Goal: Transaction & Acquisition: Purchase product/service

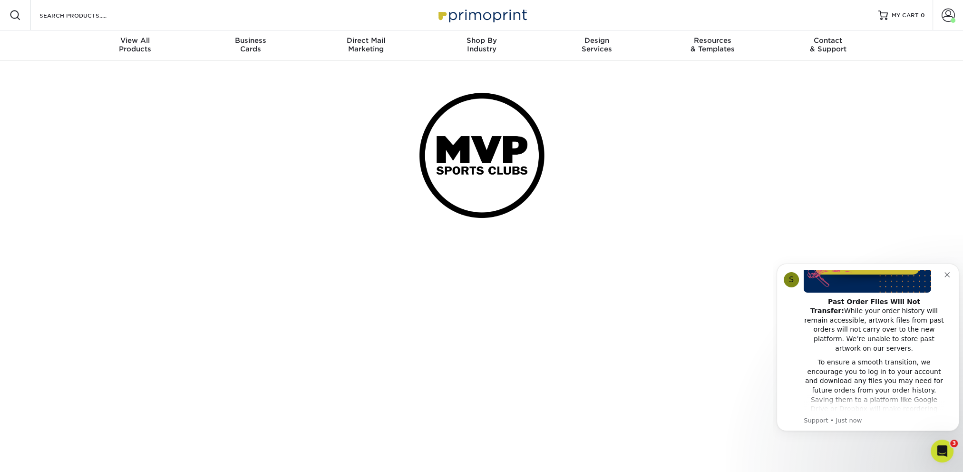
scroll to position [143, 0]
click at [945, 15] on span at bounding box center [948, 15] width 13 height 13
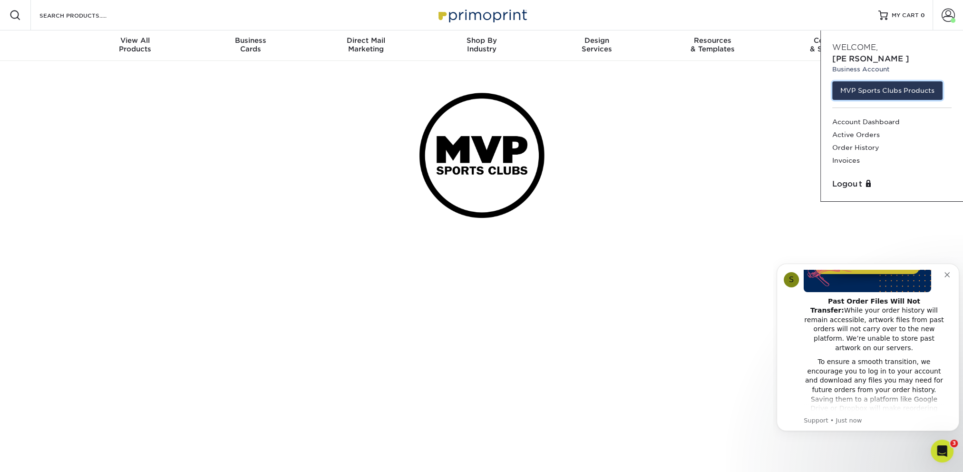
click at [878, 81] on link "MVP Sports Clubs Products" at bounding box center [887, 90] width 110 height 18
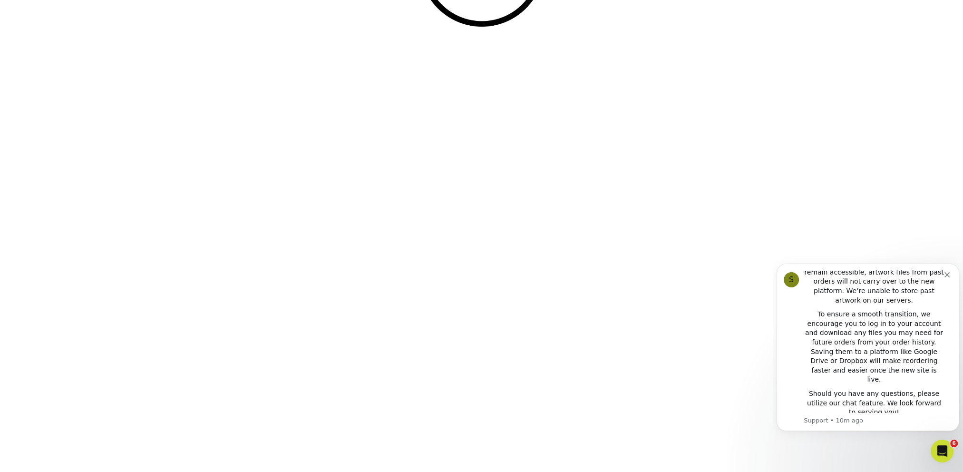
scroll to position [190, 0]
click at [939, 448] on icon "Open Intercom Messenger" at bounding box center [943, 451] width 16 height 16
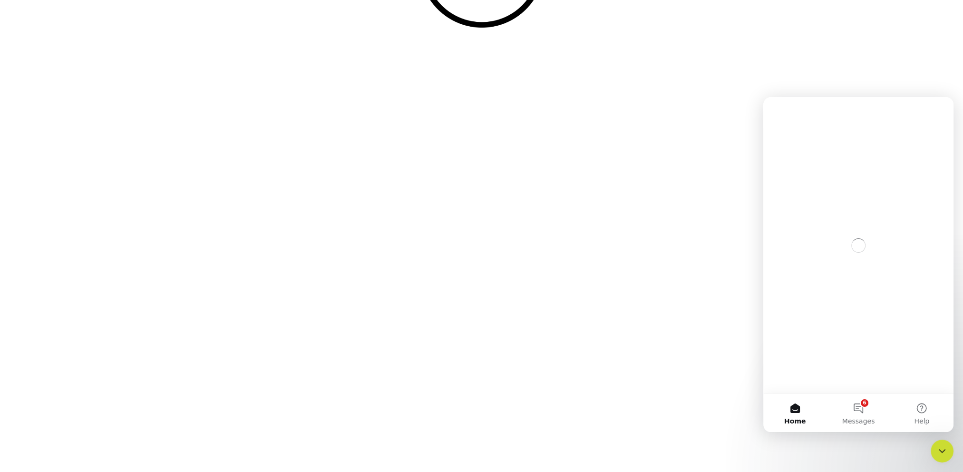
scroll to position [0, 0]
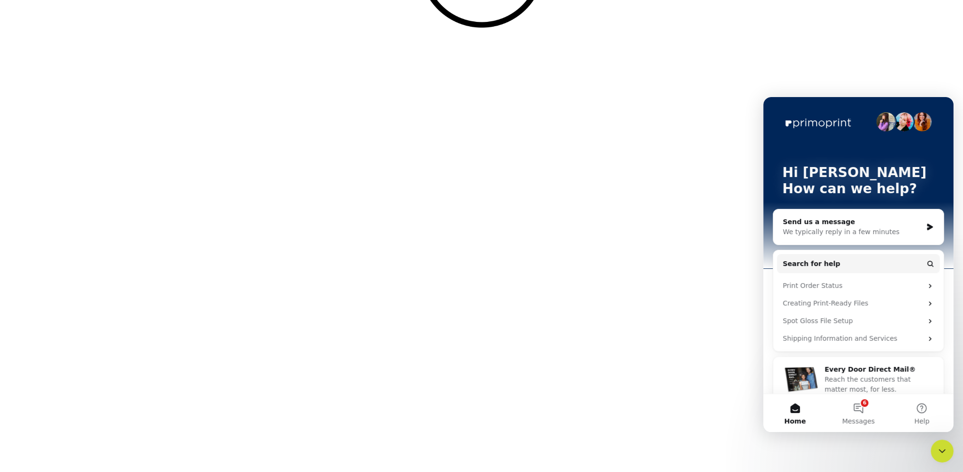
click at [855, 409] on button "6 Messages" at bounding box center [858, 413] width 63 height 38
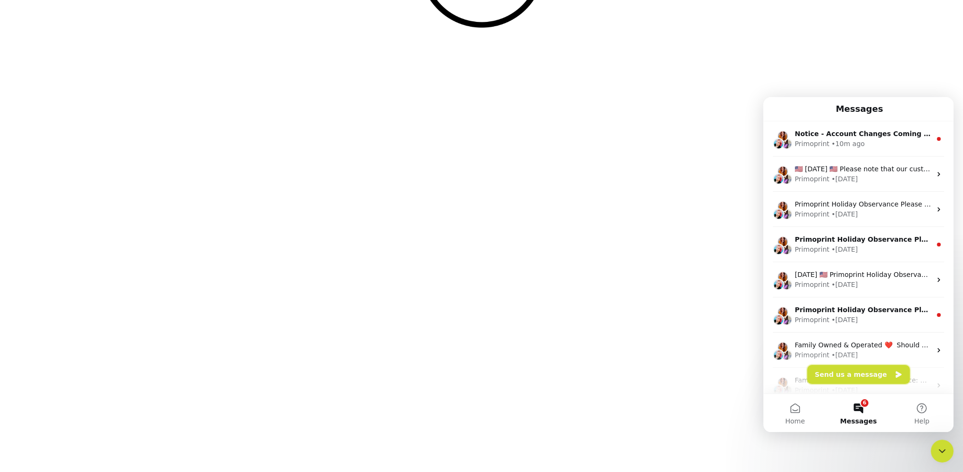
click at [856, 377] on button "Send us a message" at bounding box center [858, 374] width 103 height 19
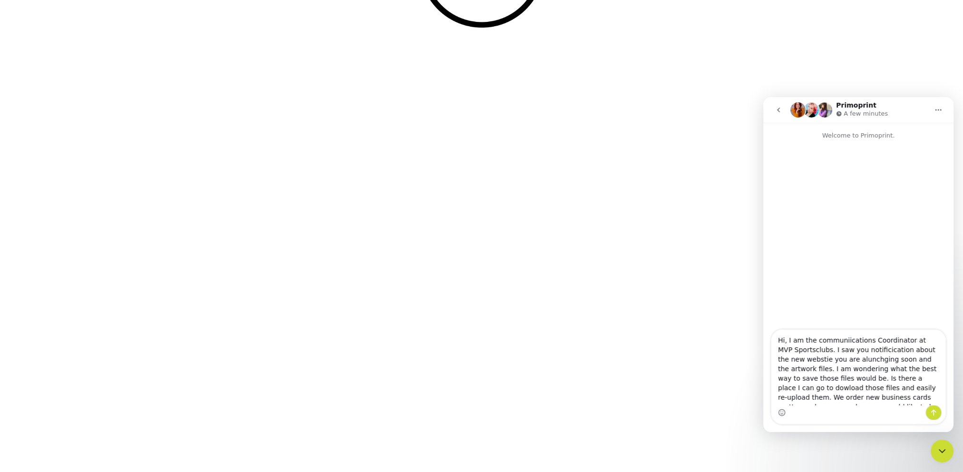
drag, startPoint x: 819, startPoint y: 394, endPoint x: 763, endPoint y: 295, distance: 112.9
click at [763, 295] on div "Welcome to Primoprint. Hi, I am the communiications Coordinator at MVP Sportscl…" at bounding box center [858, 277] width 190 height 309
paste textarea "I’m the Communications Coordinator at MVP Sportsclubs. I saw your notification …"
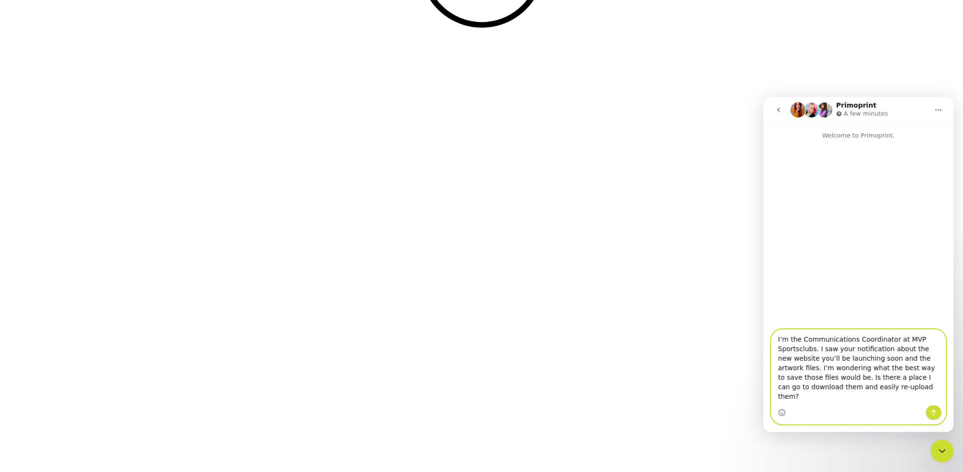
scroll to position [48, 0]
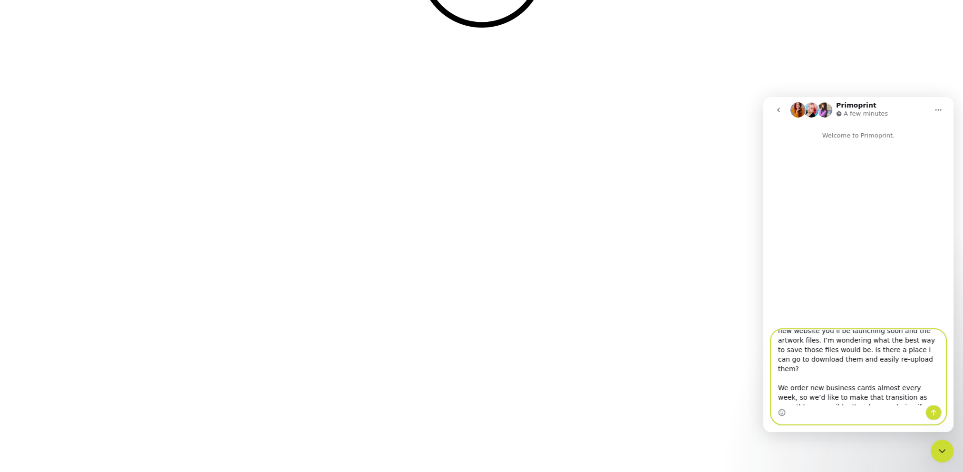
click at [878, 360] on textarea "Hi, I’m the Communications Coordinator at MVP Sportsclubs. I saw your notificat…" at bounding box center [858, 367] width 174 height 75
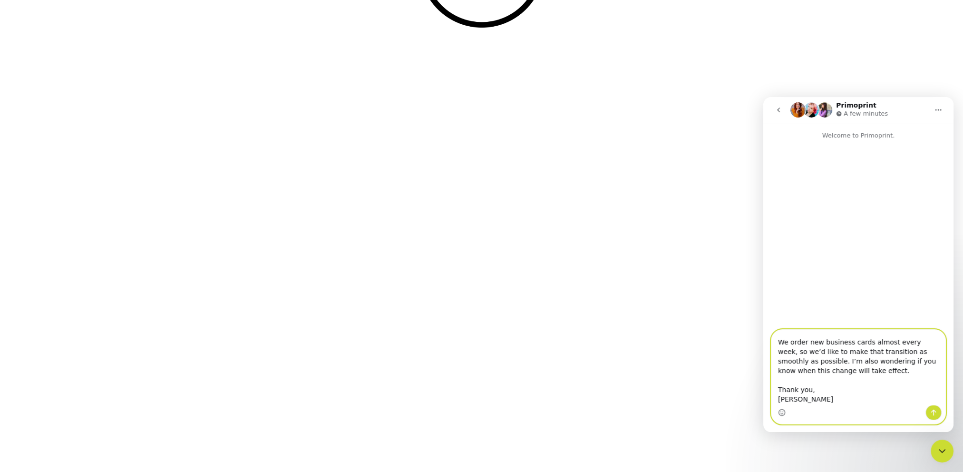
type textarea "Hi, I’m the Communications Coordinator at MVP Sportsclubs. I saw your notificat…"
click at [936, 413] on icon "Send a message…" at bounding box center [934, 413] width 8 height 8
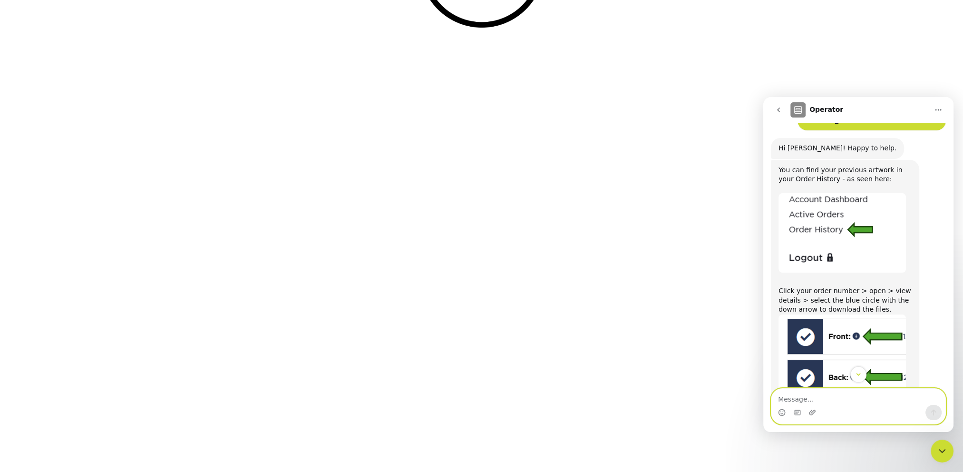
scroll to position [206, 0]
click at [833, 392] on textarea "Message…" at bounding box center [858, 397] width 174 height 16
type textarea "Thanks!"
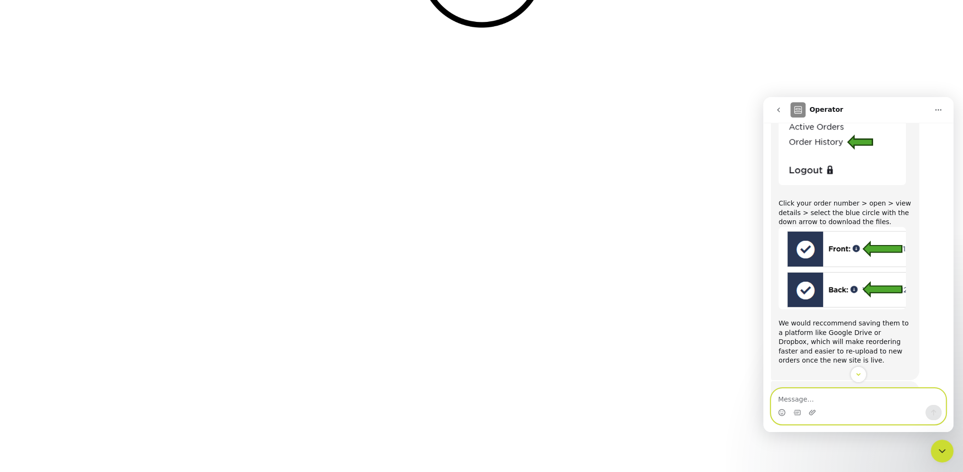
scroll to position [219, 0]
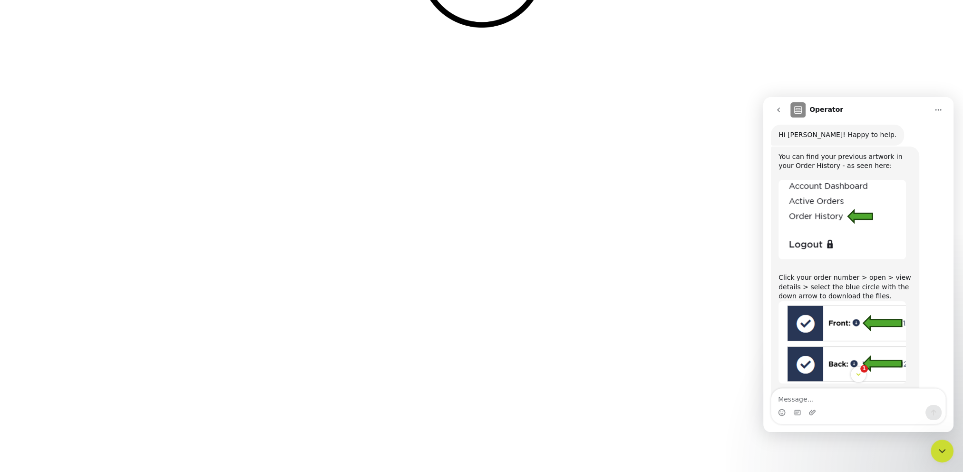
click at [861, 374] on icon "Scroll to bottom" at bounding box center [859, 375] width 8 height 8
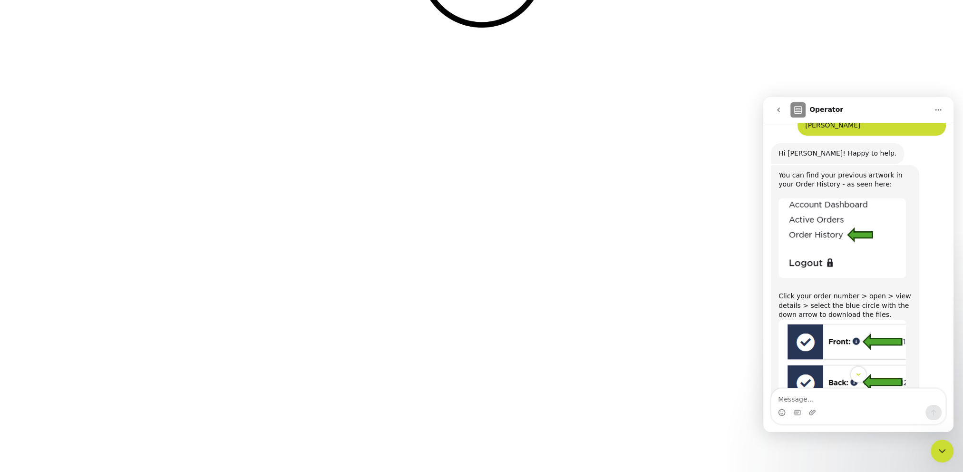
scroll to position [285, 0]
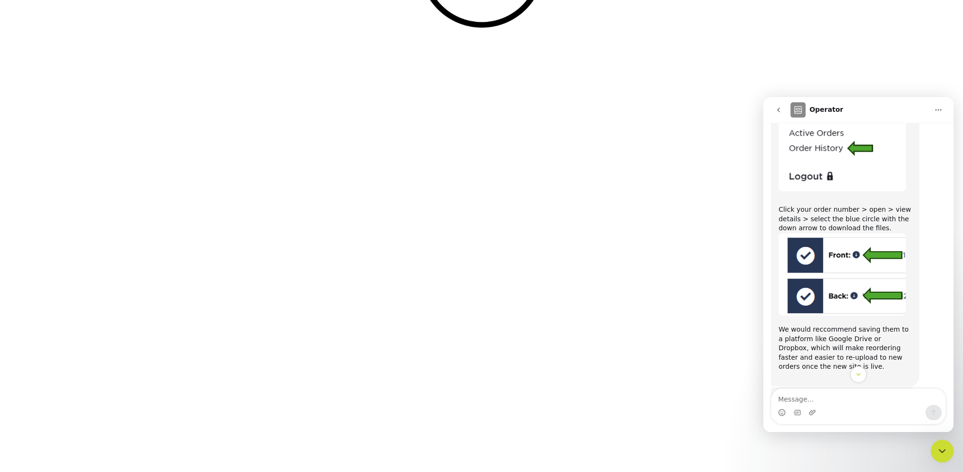
click at [780, 110] on icon "go back" at bounding box center [779, 110] width 8 height 8
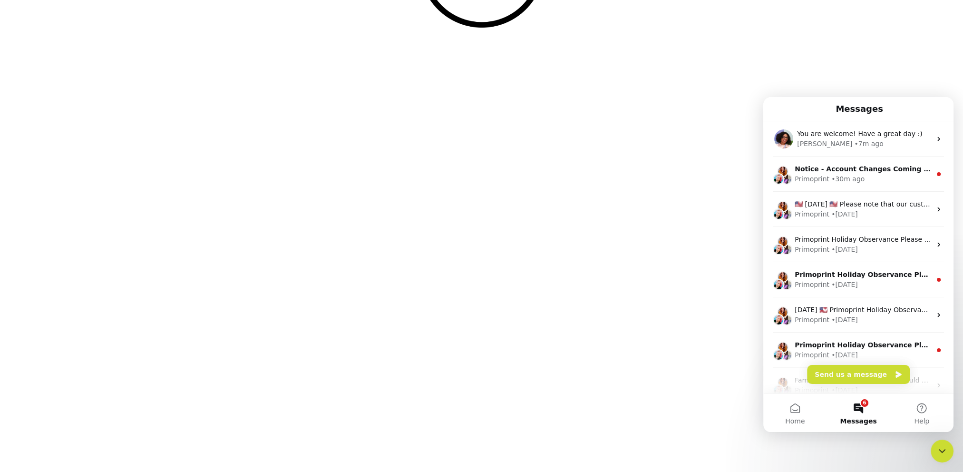
click at [858, 409] on button "6 Messages" at bounding box center [858, 413] width 63 height 38
click at [791, 406] on button "Home" at bounding box center [794, 413] width 63 height 38
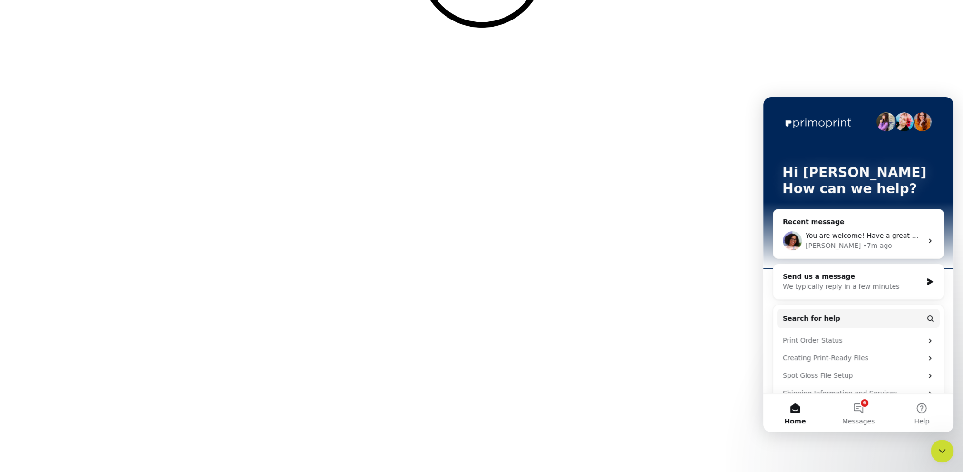
click at [864, 410] on button "6 Messages" at bounding box center [858, 413] width 63 height 38
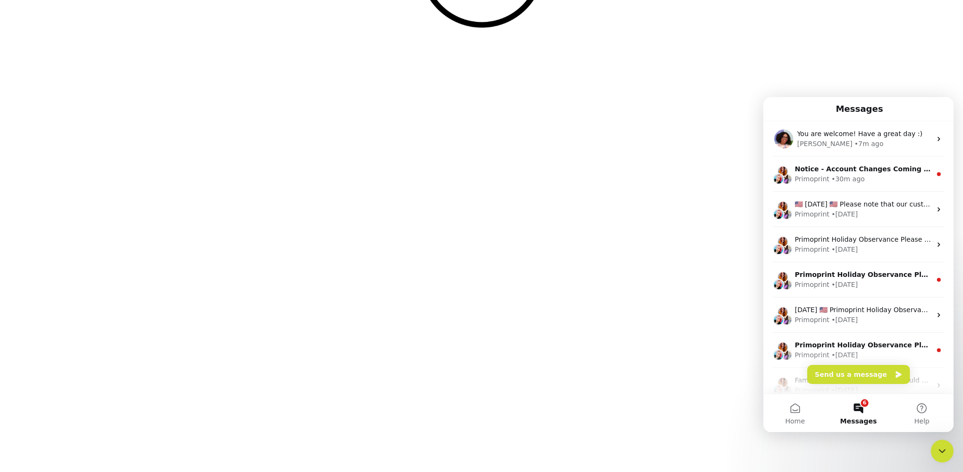
click at [944, 449] on icon "Close Intercom Messenger" at bounding box center [942, 450] width 11 height 11
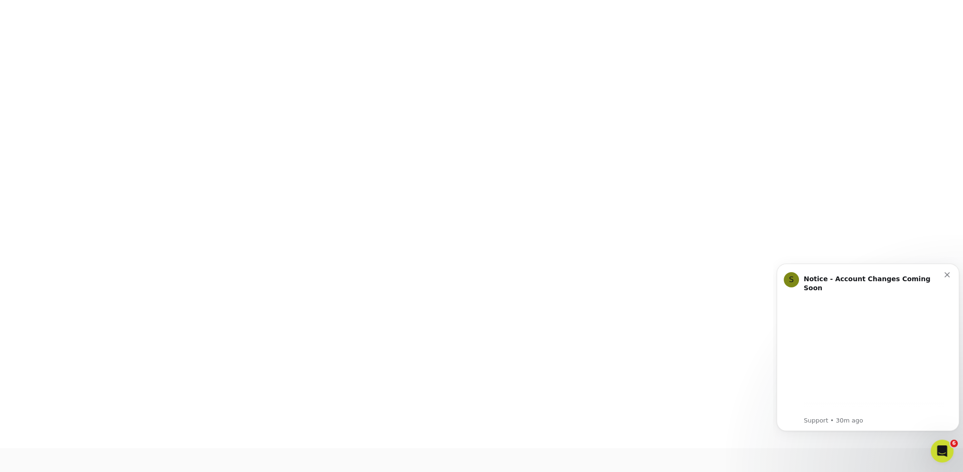
scroll to position [249, 0]
click at [949, 274] on icon "Dismiss notification" at bounding box center [947, 274] width 5 height 5
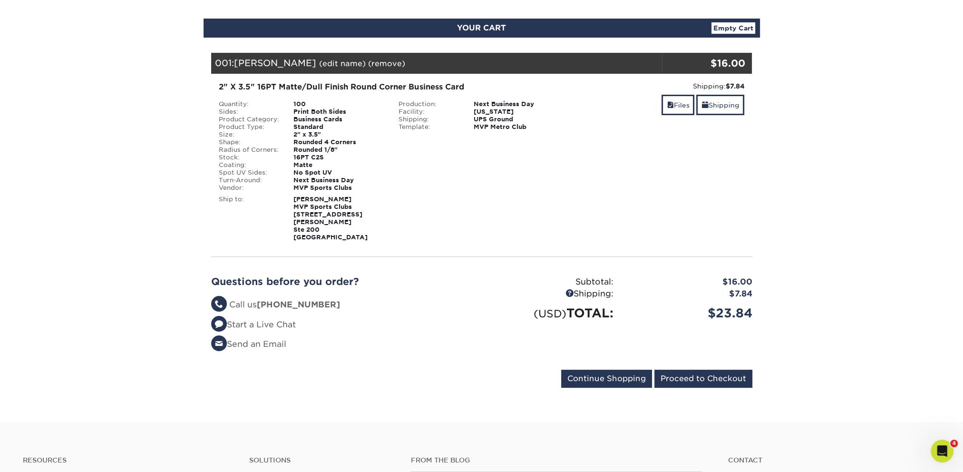
scroll to position [95, 0]
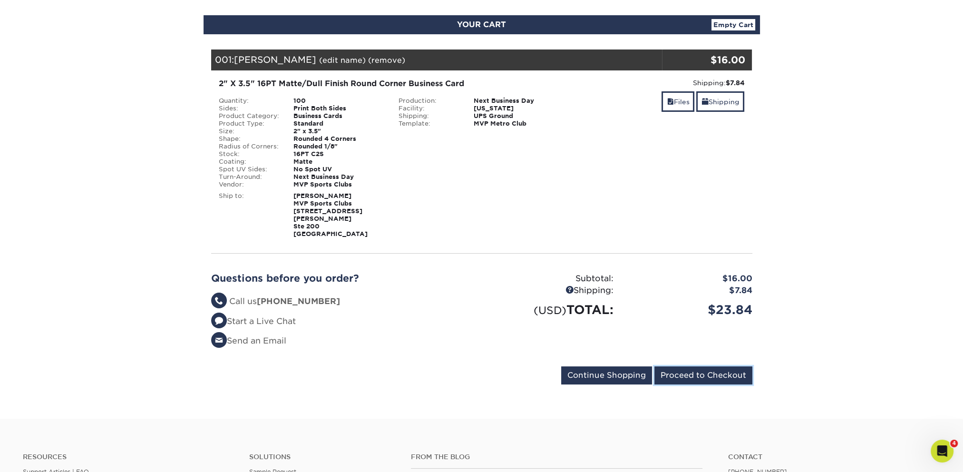
click at [702, 366] on input "Proceed to Checkout" at bounding box center [703, 375] width 98 height 18
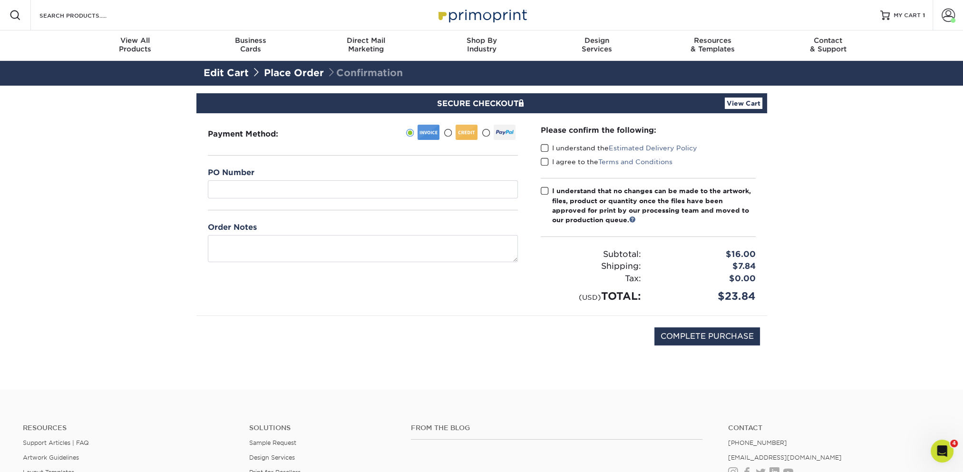
click at [545, 150] on span at bounding box center [545, 148] width 8 height 9
click at [0, 0] on input "I understand the Estimated Delivery Policy" at bounding box center [0, 0] width 0 height 0
click at [546, 158] on span at bounding box center [545, 161] width 8 height 9
click at [0, 0] on input "I agree to the Terms and Conditions" at bounding box center [0, 0] width 0 height 0
click at [547, 189] on span at bounding box center [545, 190] width 8 height 9
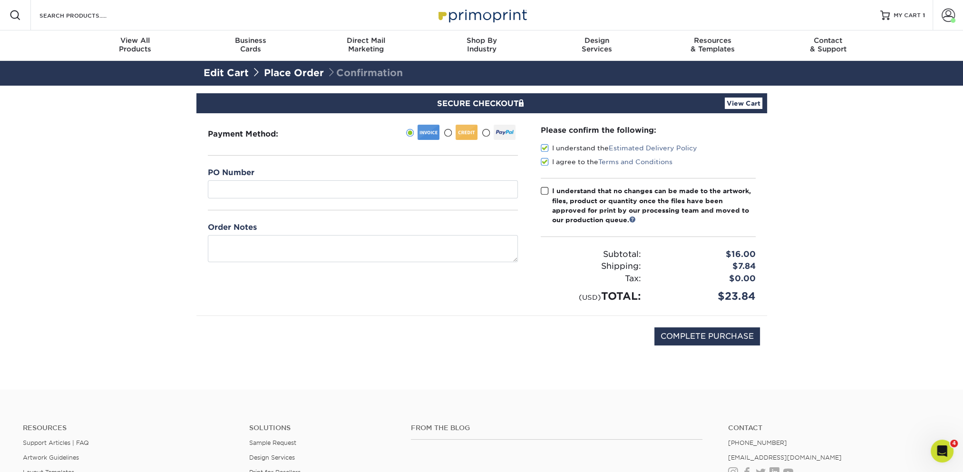
click at [0, 0] on input "I understand that no changes can be made to the artwork, files, product or quan…" at bounding box center [0, 0] width 0 height 0
click at [674, 334] on input "COMPLETE PURCHASE" at bounding box center [707, 336] width 106 height 18
type input "PROCESSING, PLEASE WAIT..."
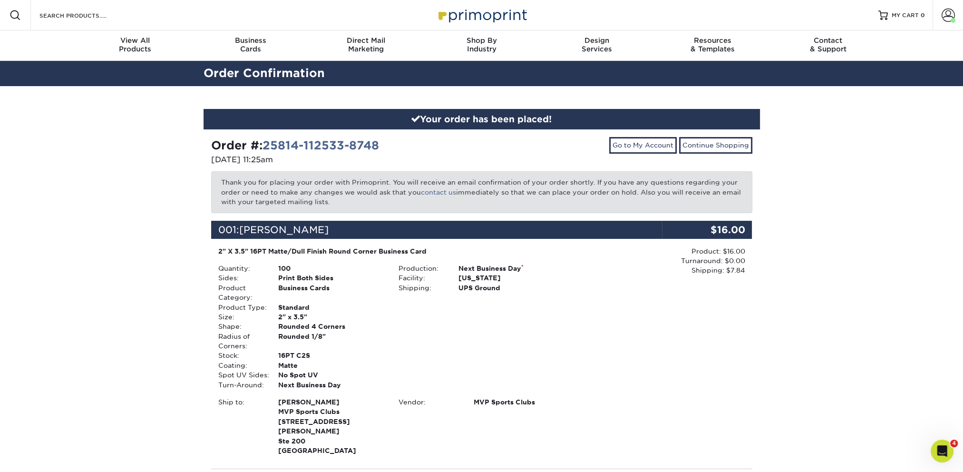
click at [546, 321] on div "Production: Next Business Day * Facility: [US_STATE] Shipping: UPS Ground" at bounding box center [481, 326] width 180 height 126
